Goal: Task Accomplishment & Management: Use online tool/utility

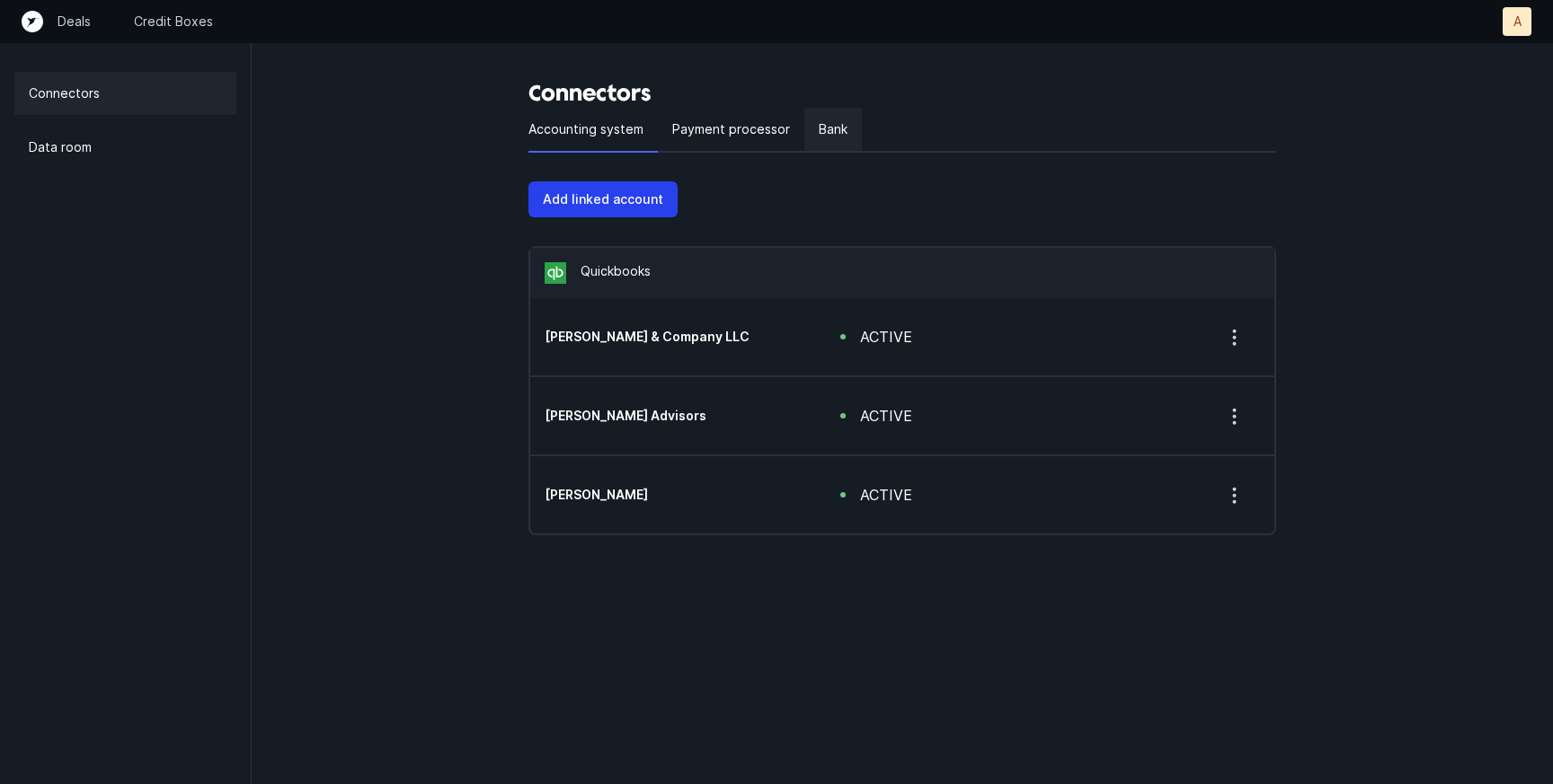
click at [834, 122] on p "Bank" at bounding box center [834, 129] width 29 height 21
click at [716, 135] on p "Payment processor" at bounding box center [731, 129] width 118 height 21
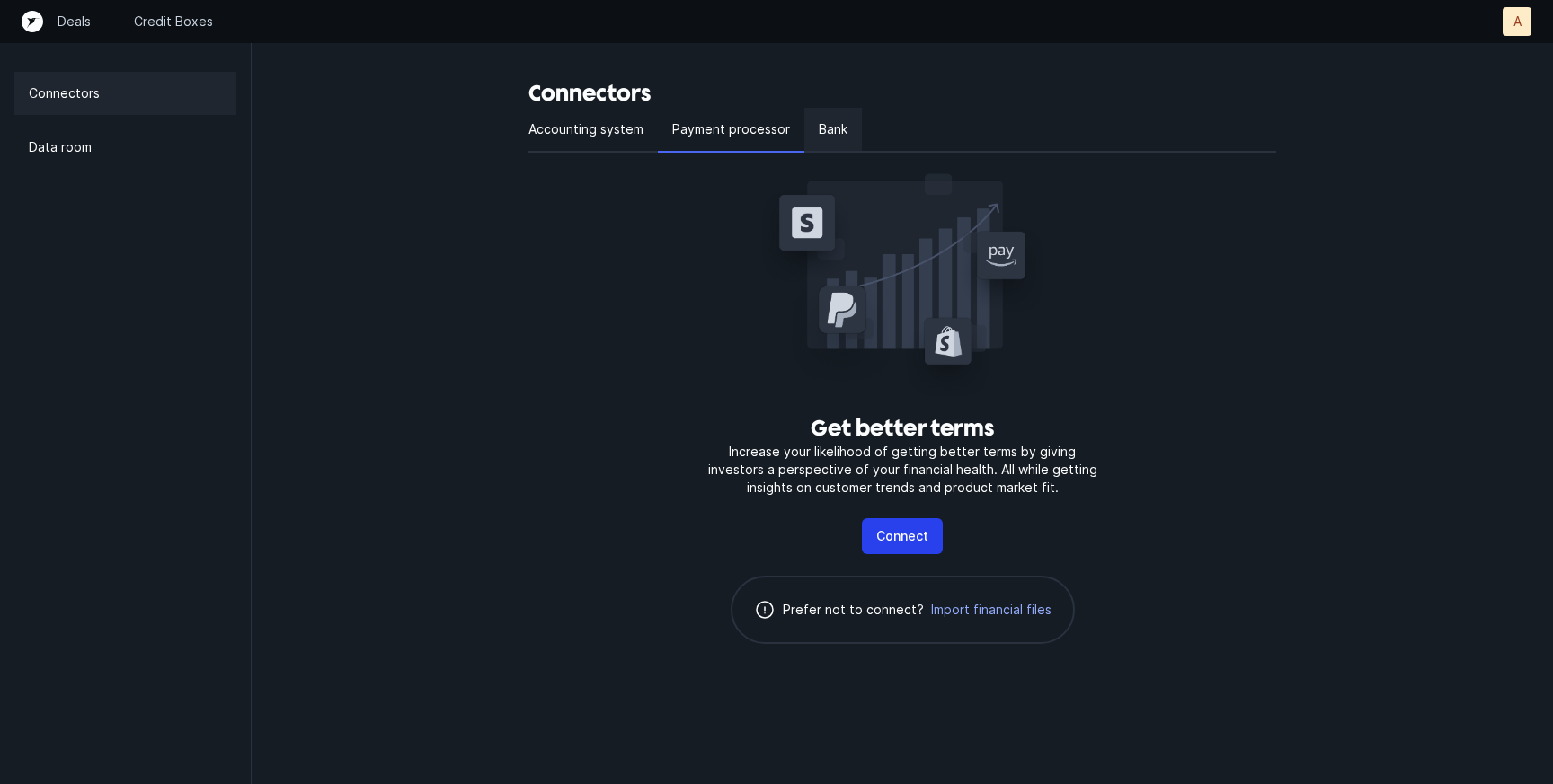
click at [831, 132] on p "Bank" at bounding box center [834, 129] width 29 height 21
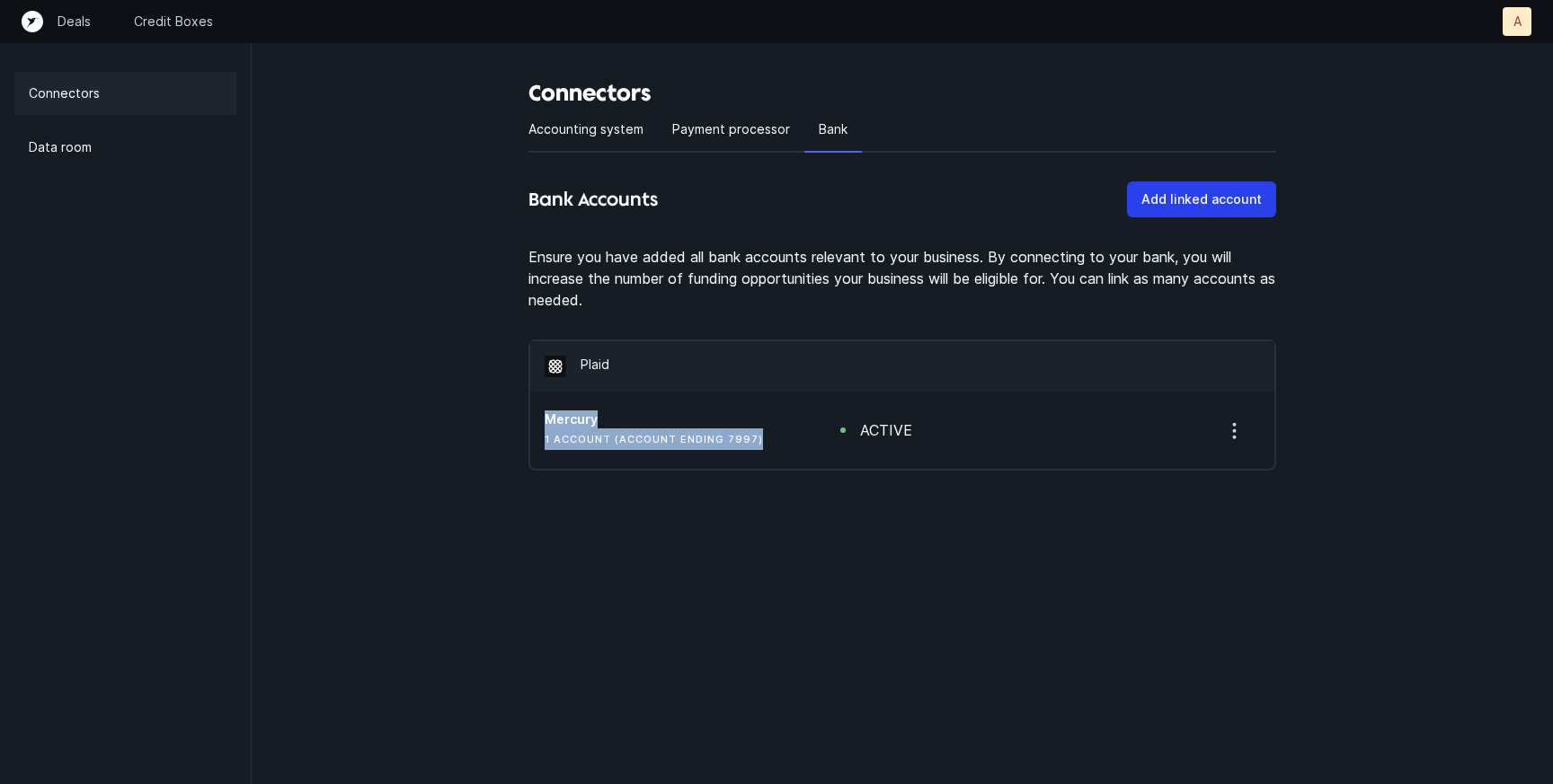
drag, startPoint x: 541, startPoint y: 418, endPoint x: 761, endPoint y: 445, distance: 221.7
click at [761, 445] on div "Mercury 1 account (account ending 7997) active" at bounding box center [903, 430] width 744 height 78
click at [826, 543] on html "Deals Credit Boxes A A Connectors Data room Connectors Accounting system Paymen…" at bounding box center [776, 271] width 1553 height 543
